Goal: Task Accomplishment & Management: Complete application form

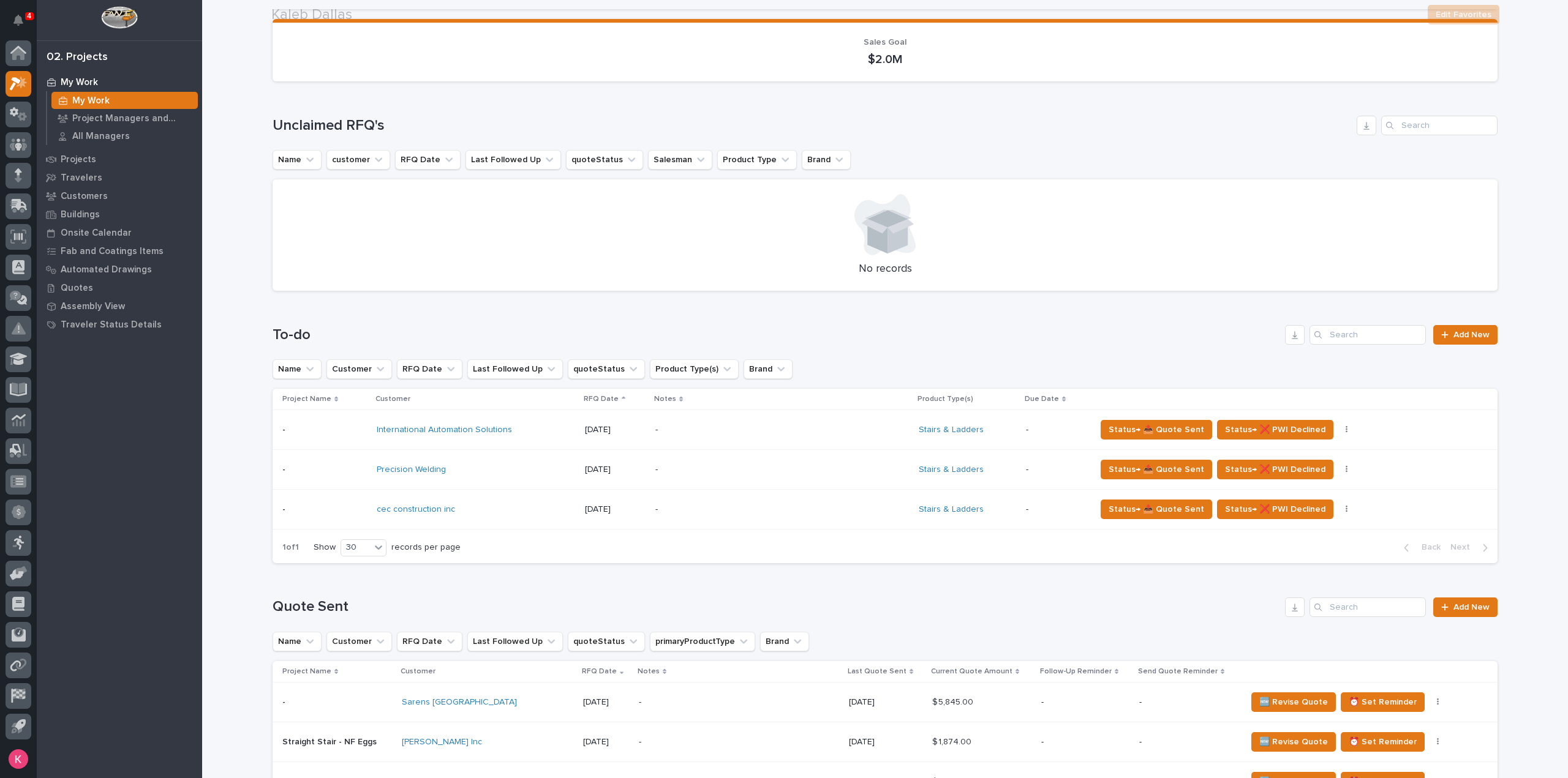
scroll to position [184, 0]
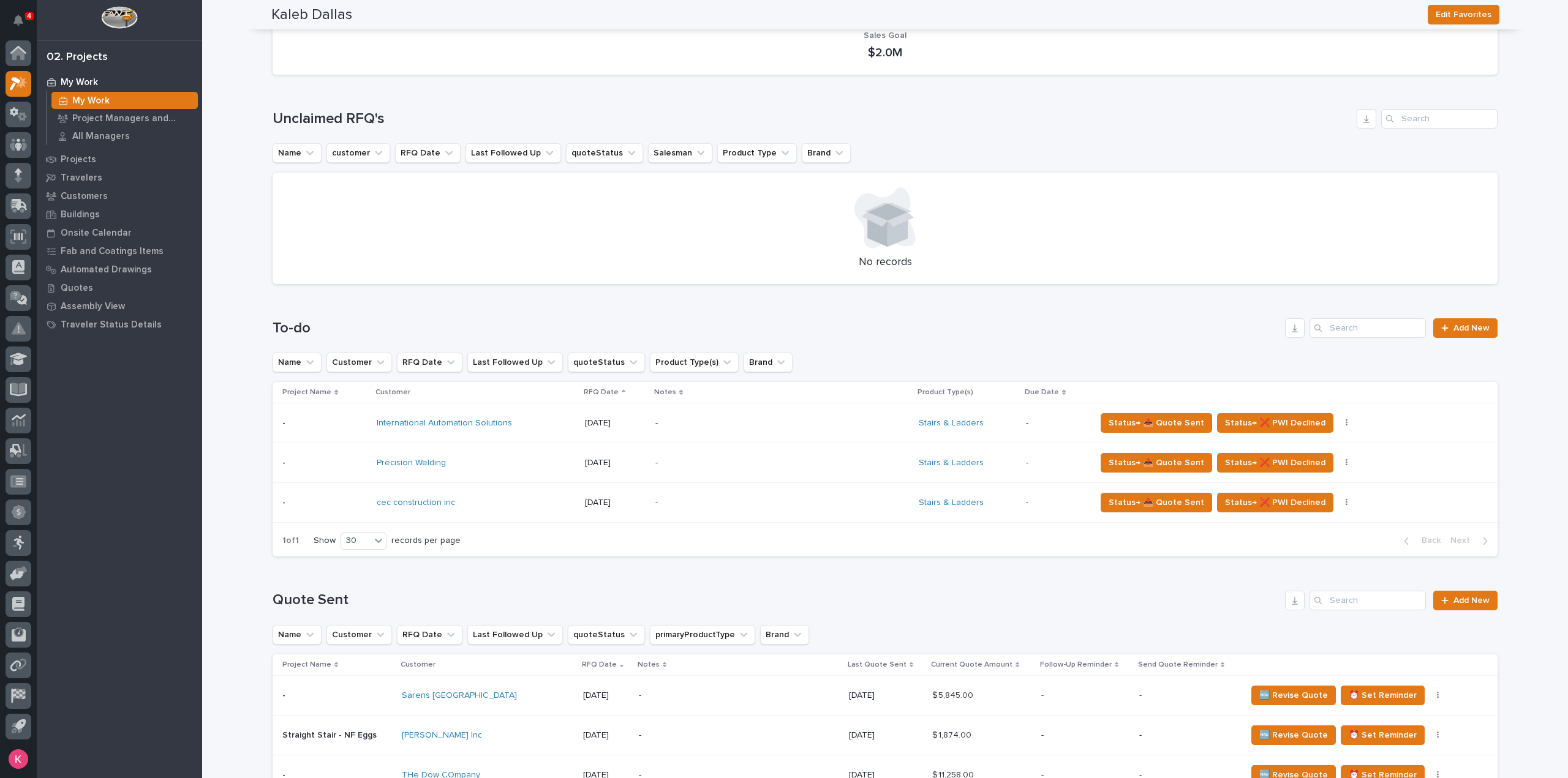
click at [677, 426] on p "-" at bounding box center [762, 423] width 215 height 11
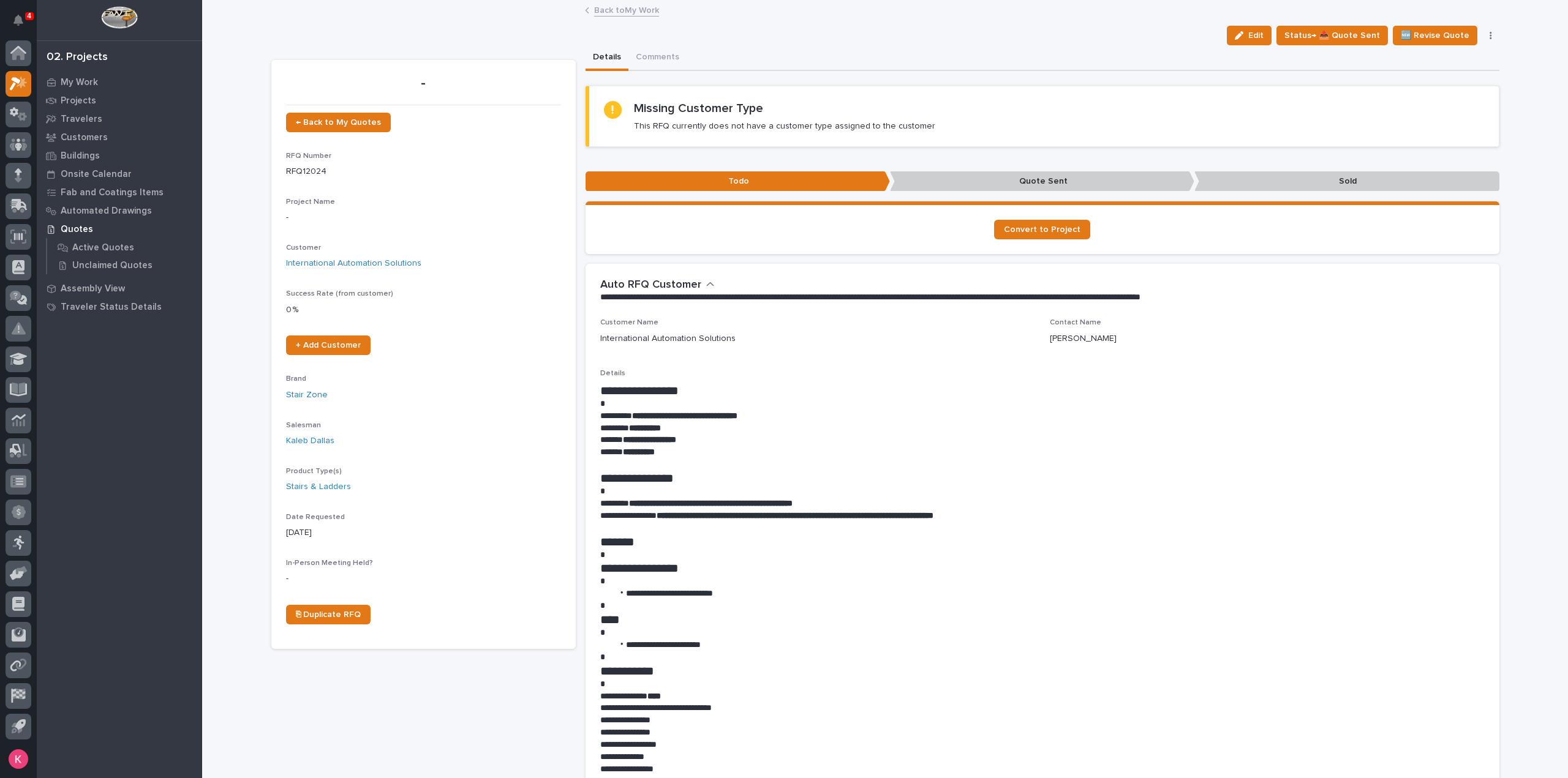
click at [617, 8] on link "Back to My Work" at bounding box center [627, 9] width 65 height 14
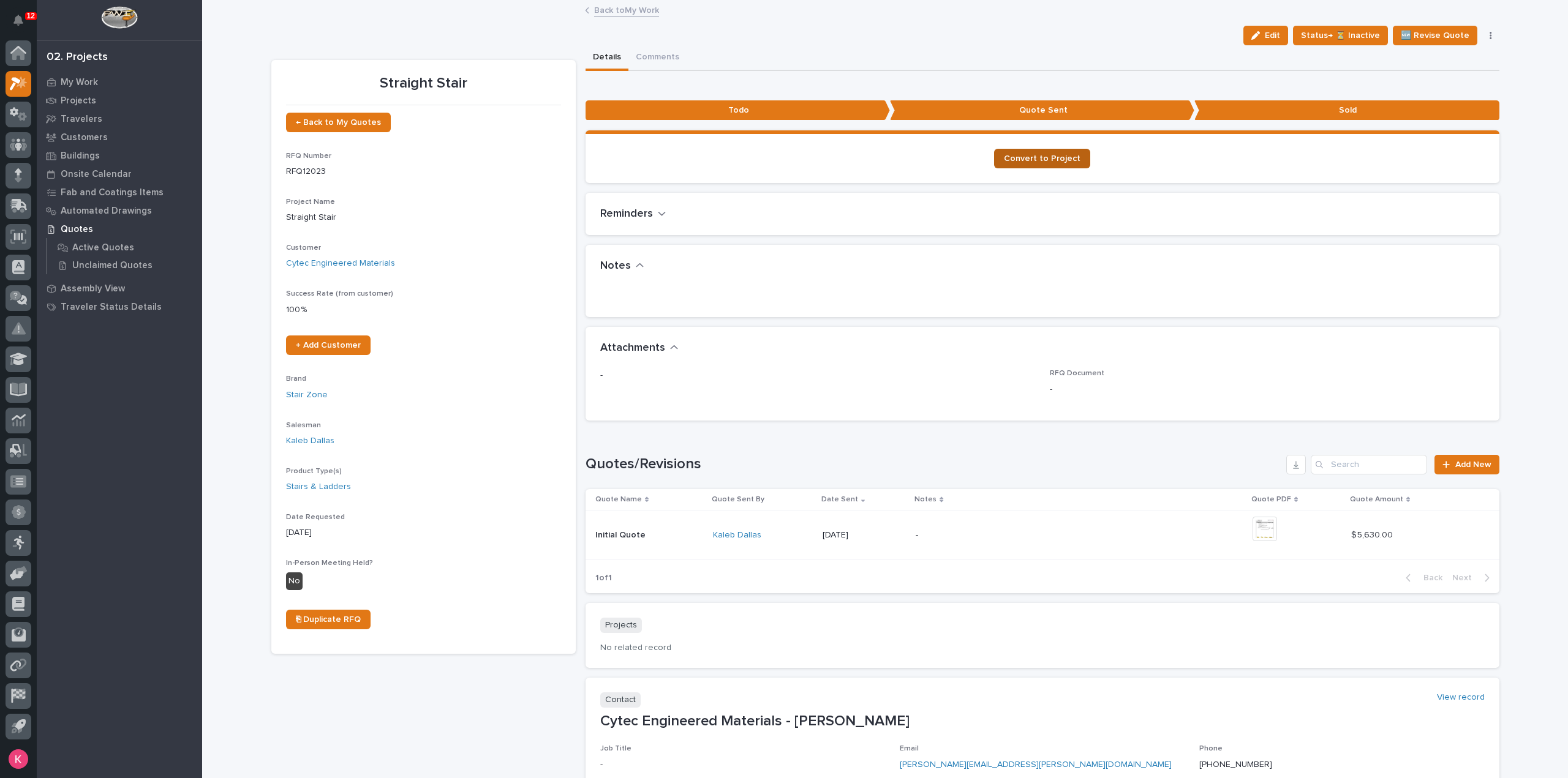
click at [1054, 165] on link "Convert to Project" at bounding box center [1042, 158] width 96 height 20
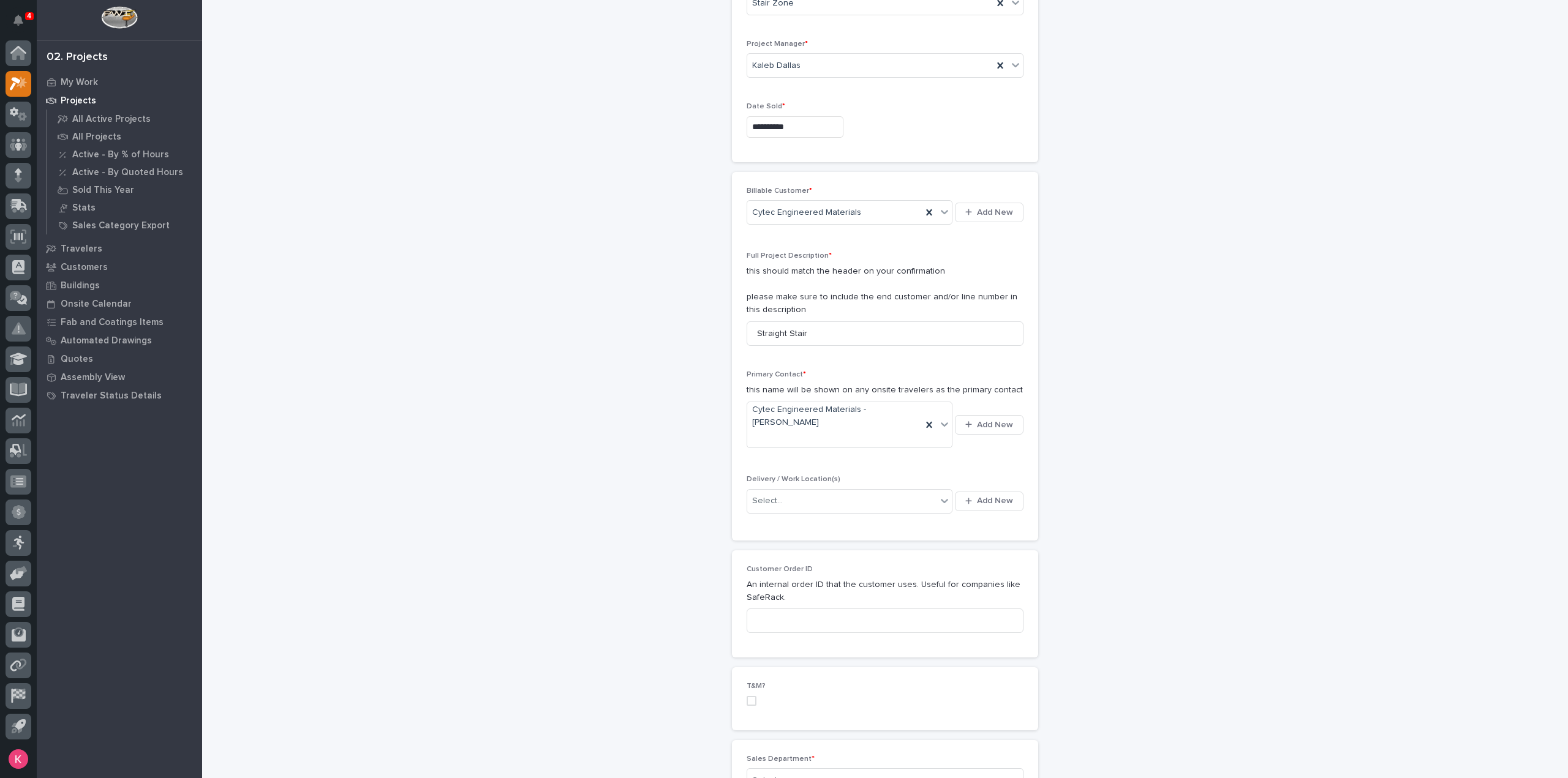
scroll to position [184, 0]
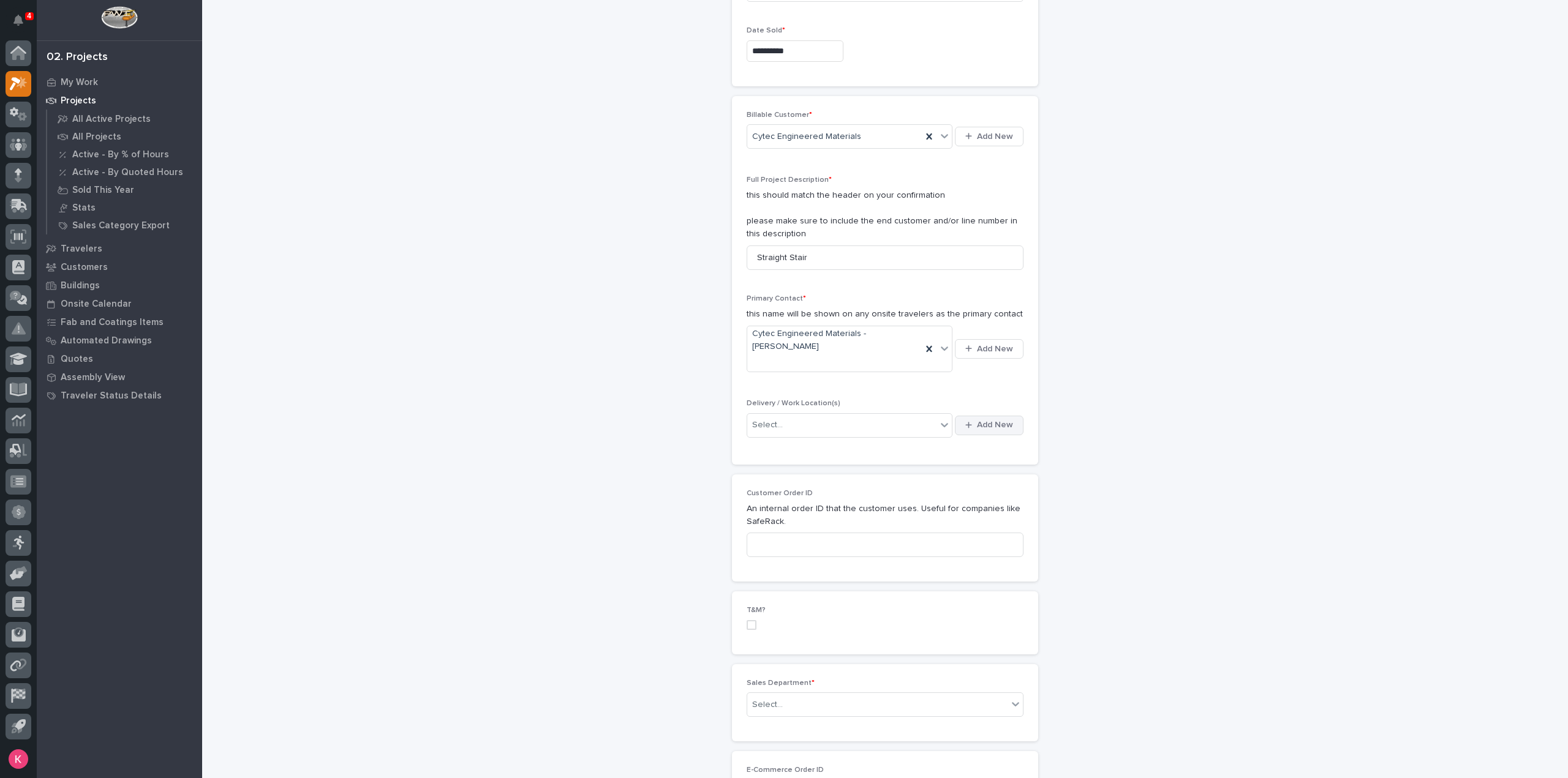
click at [1018, 416] on button "Add New" at bounding box center [989, 425] width 68 height 20
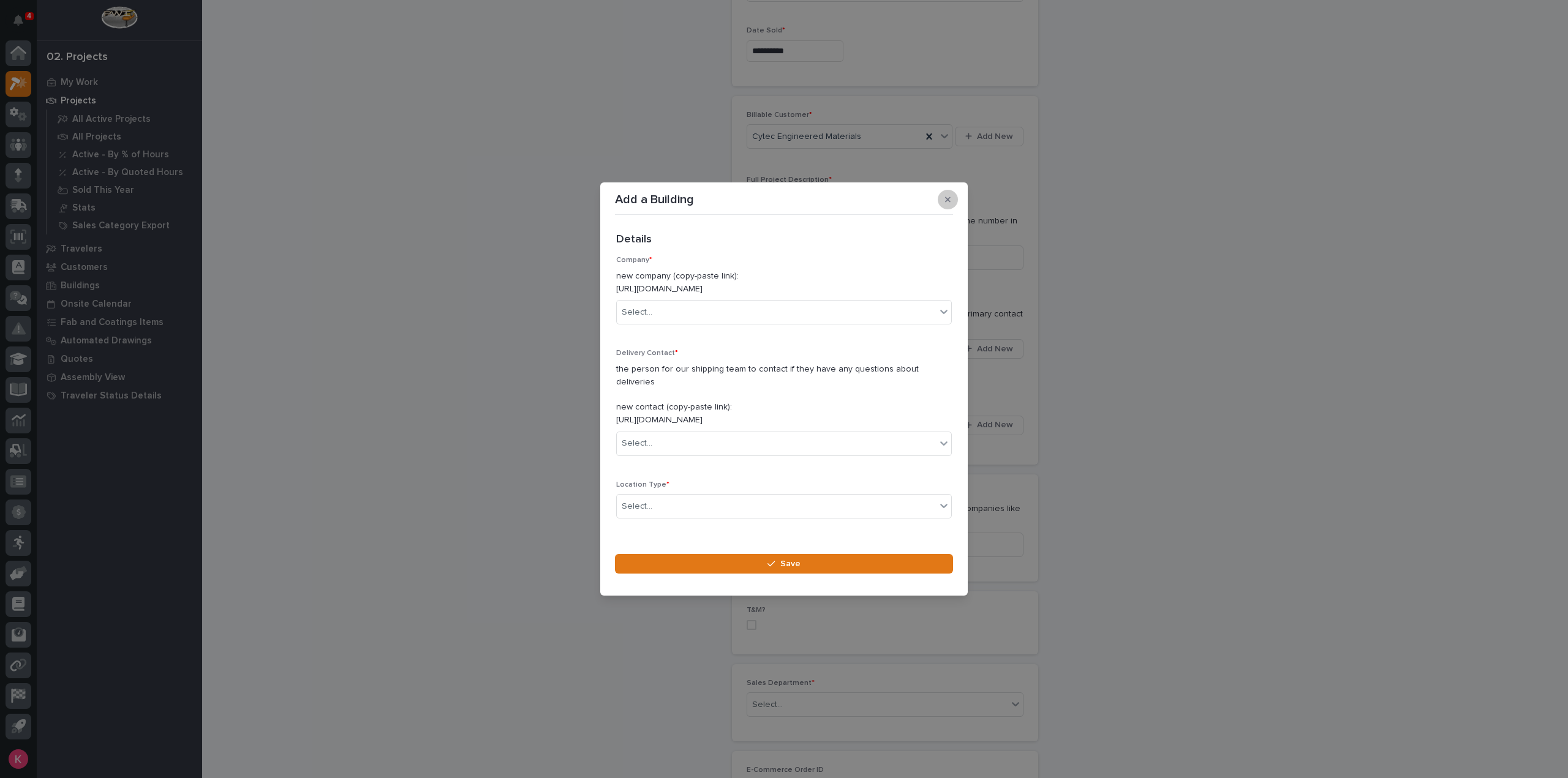
click at [947, 209] on button "button" at bounding box center [947, 199] width 20 height 20
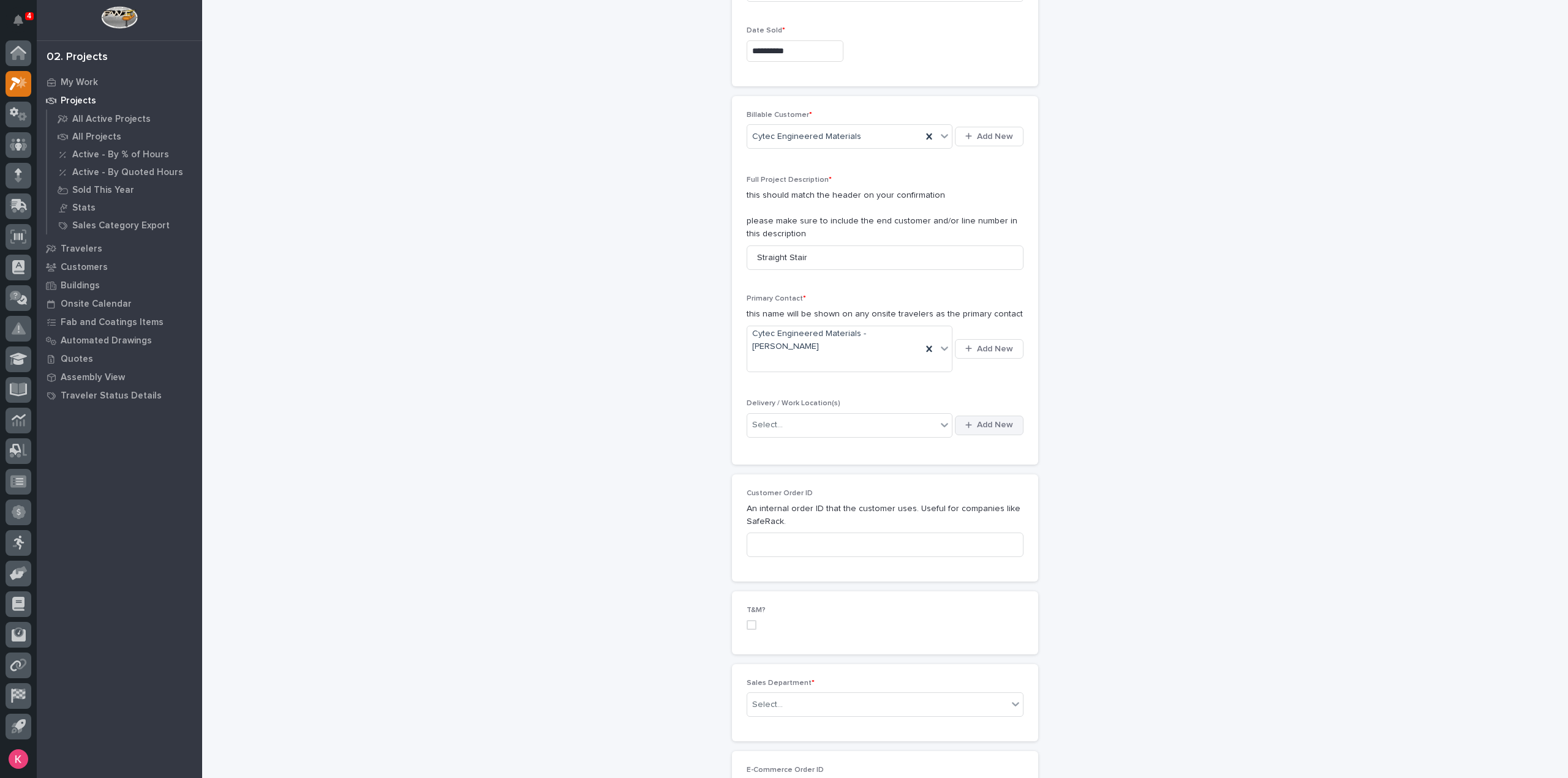
click at [997, 419] on span "Add New" at bounding box center [995, 425] width 36 height 11
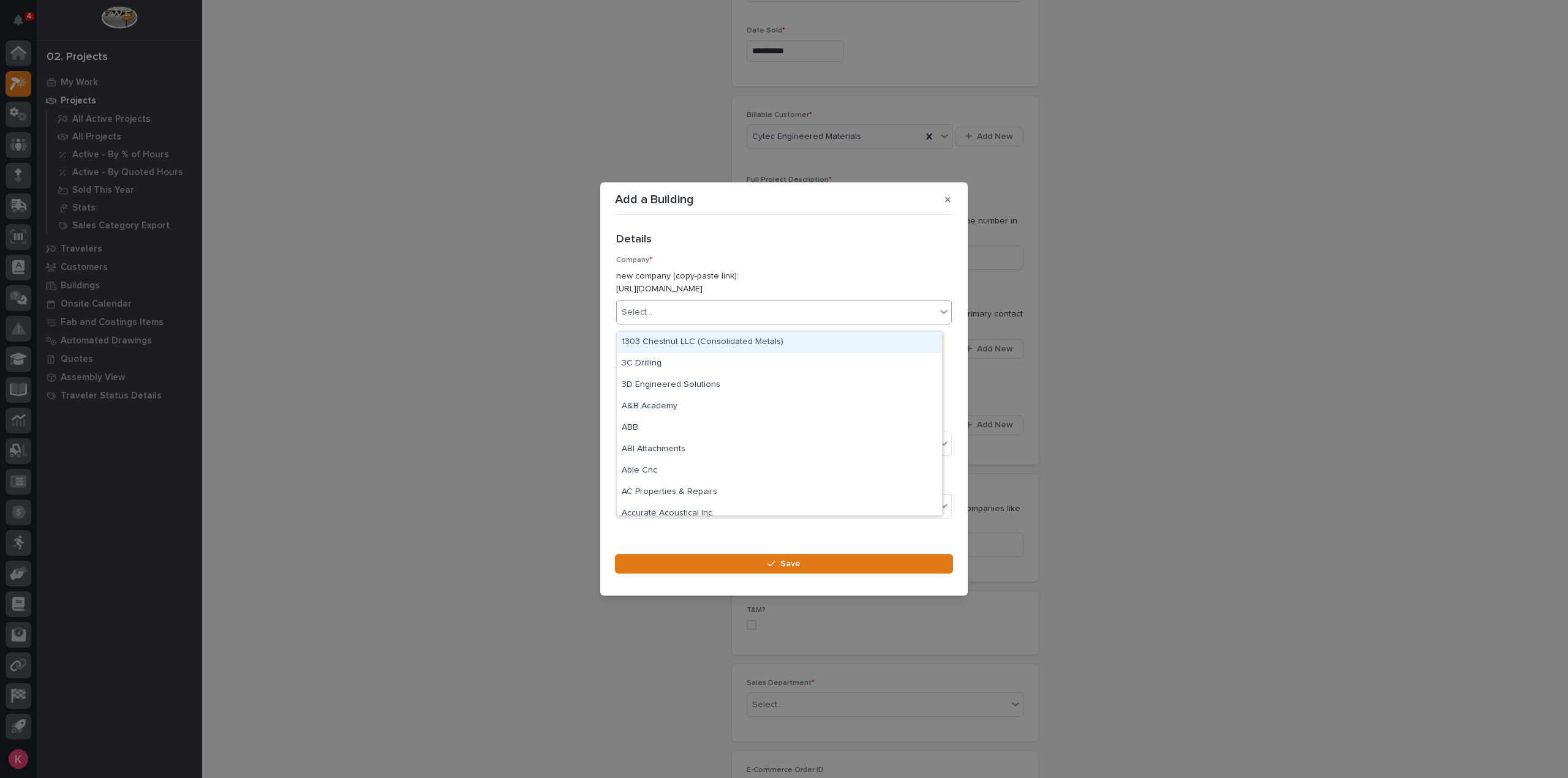
click at [731, 315] on div "Select..." at bounding box center [776, 312] width 319 height 20
click at [946, 203] on icon "button" at bounding box center [947, 199] width 5 height 8
